Goal: Task Accomplishment & Management: Manage account settings

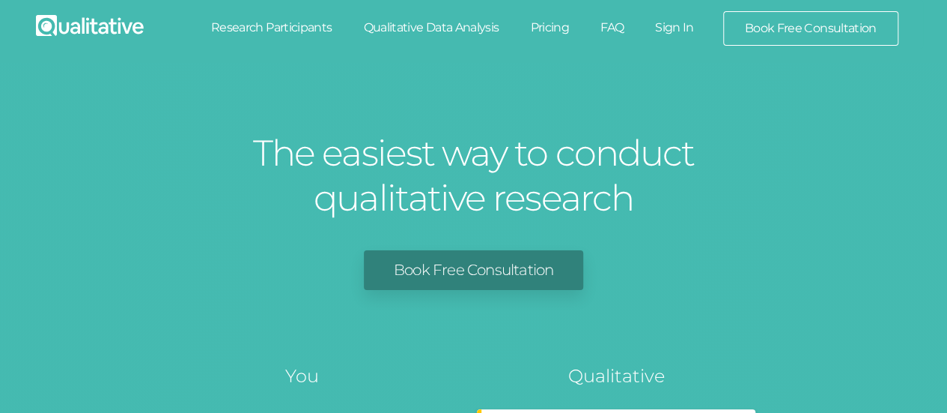
click at [673, 28] on link "Sign In" at bounding box center [674, 27] width 70 height 33
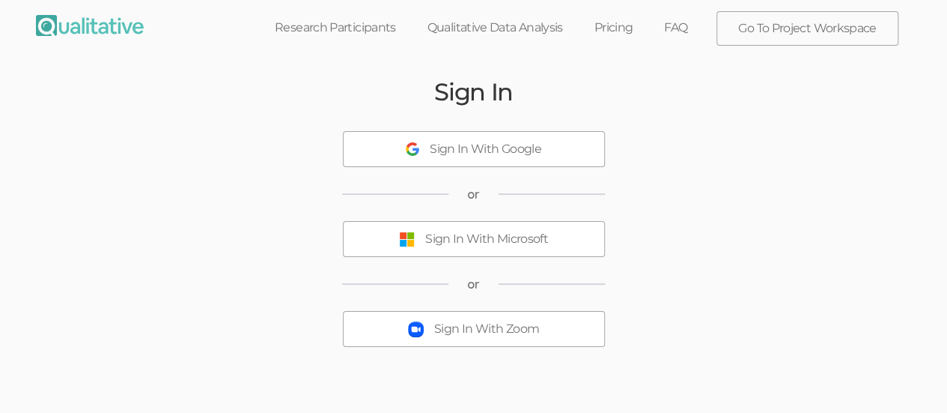
click at [469, 246] on div "Sign In With Microsoft" at bounding box center [486, 239] width 123 height 17
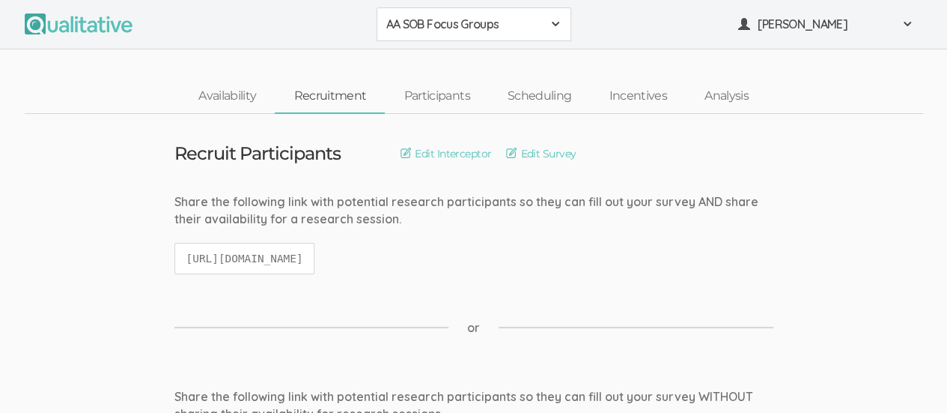
click at [547, 32] on div "AA SOB Focus Groups" at bounding box center [473, 24] width 175 height 17
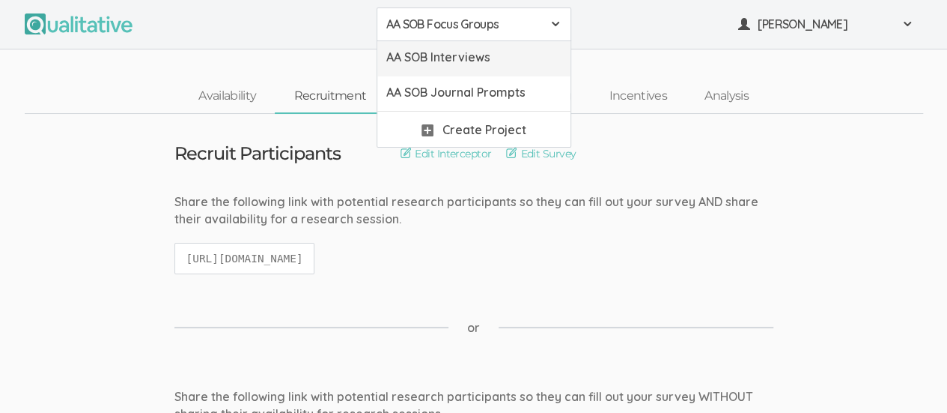
click at [500, 52] on span "AA SOB Interviews" at bounding box center [473, 57] width 175 height 17
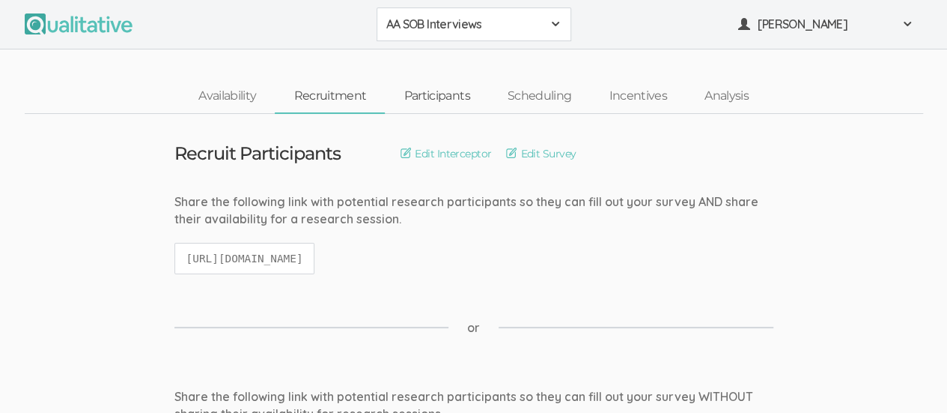
click at [436, 101] on link "Participants" at bounding box center [436, 96] width 103 height 32
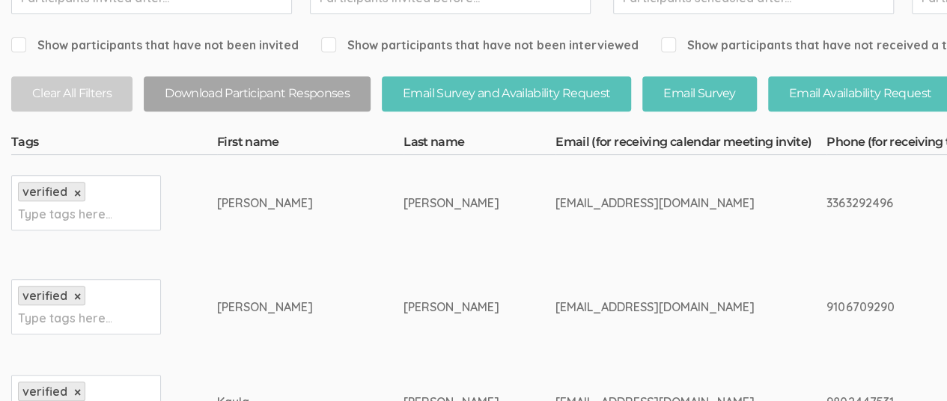
scroll to position [374, 0]
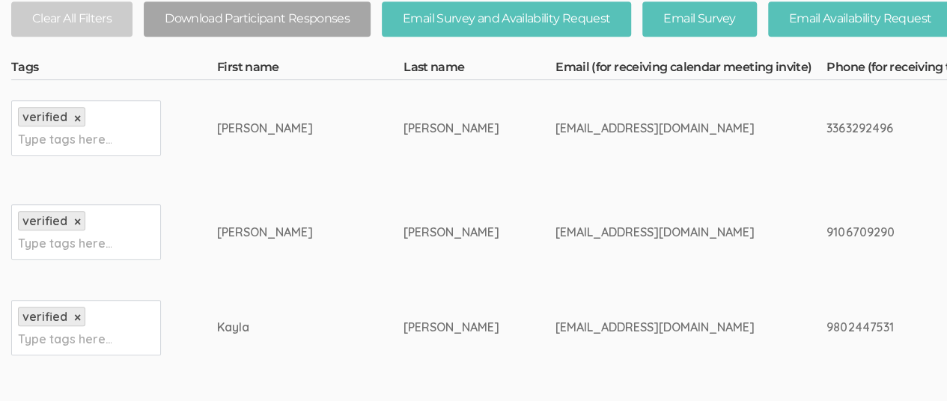
drag, startPoint x: 474, startPoint y: 231, endPoint x: 634, endPoint y: 228, distance: 160.3
click at [634, 228] on div "[EMAIL_ADDRESS][DOMAIN_NAME]" at bounding box center [663, 232] width 215 height 17
drag, startPoint x: 216, startPoint y: 232, endPoint x: 257, endPoint y: 231, distance: 41.2
drag, startPoint x: 263, startPoint y: 231, endPoint x: 213, endPoint y: 231, distance: 50.2
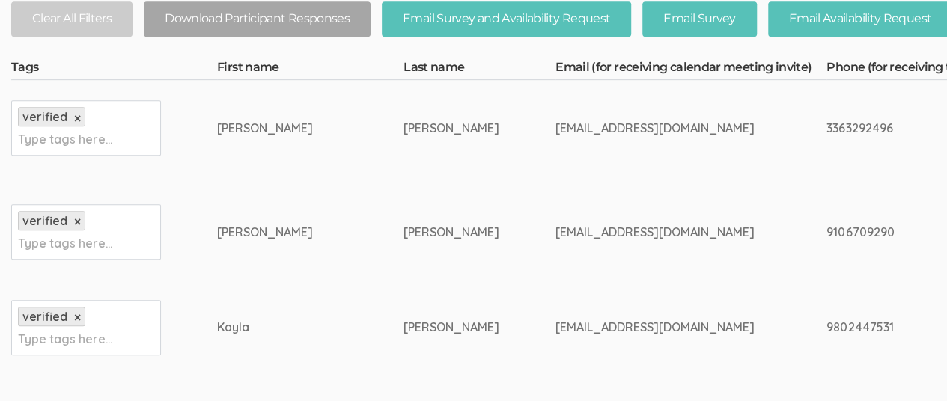
copy tr "Type tags here... [PERSON_NAME]"
drag, startPoint x: 321, startPoint y: 229, endPoint x: 420, endPoint y: 231, distance: 98.9
click at [420, 231] on td "[PERSON_NAME]" at bounding box center [480, 232] width 152 height 112
copy div "[PERSON_NAME]"
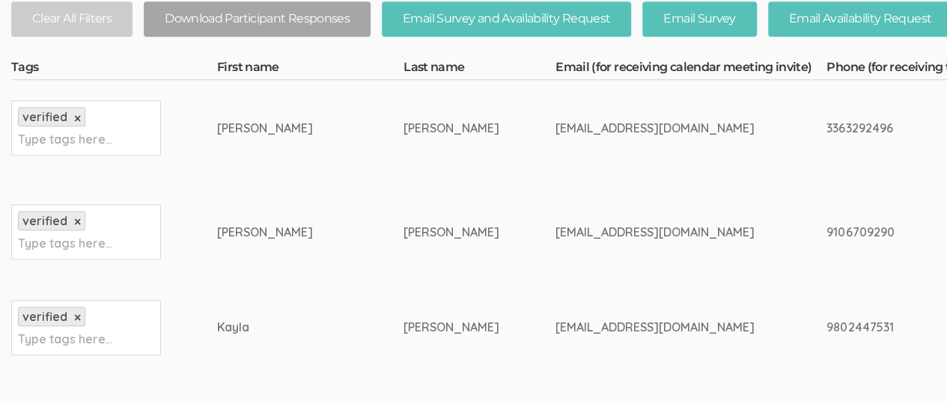
drag, startPoint x: 473, startPoint y: 236, endPoint x: 644, endPoint y: 237, distance: 170.7
click at [644, 237] on div "[EMAIL_ADDRESS][DOMAIN_NAME]" at bounding box center [663, 232] width 215 height 17
copy div "[EMAIL_ADDRESS][DOMAIN_NAME]"
